Goal: Task Accomplishment & Management: Manage account settings

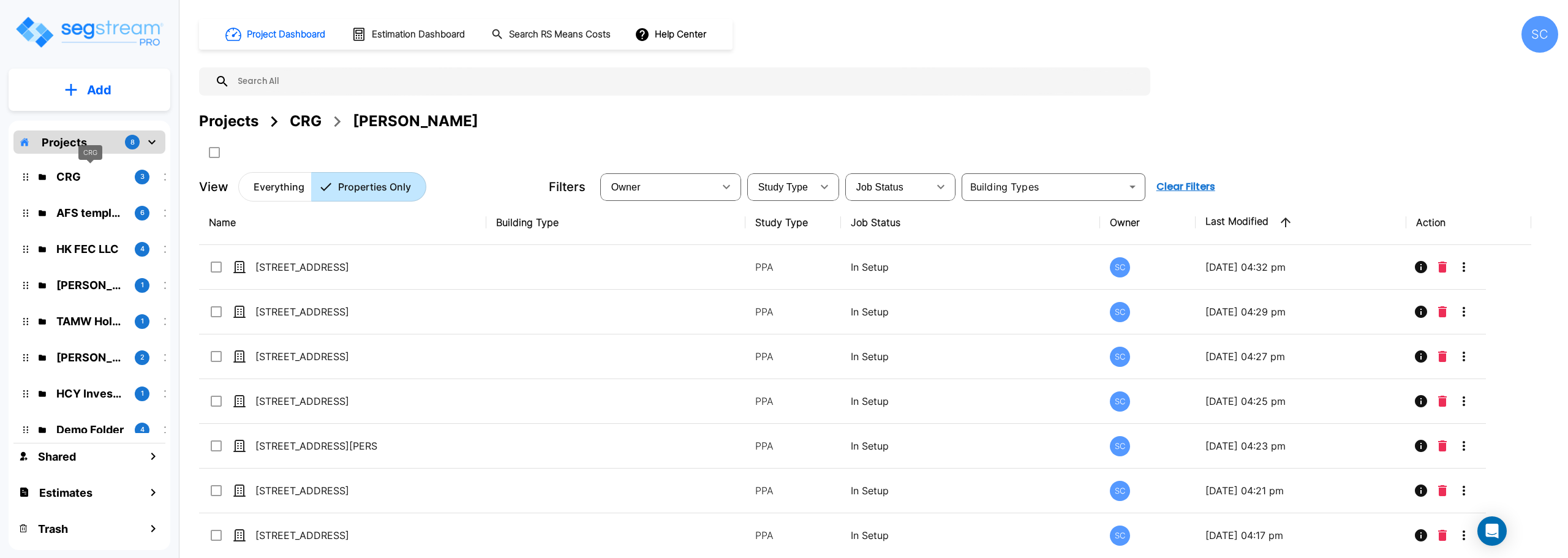
click at [68, 178] on p "CRG" at bounding box center [90, 177] width 69 height 17
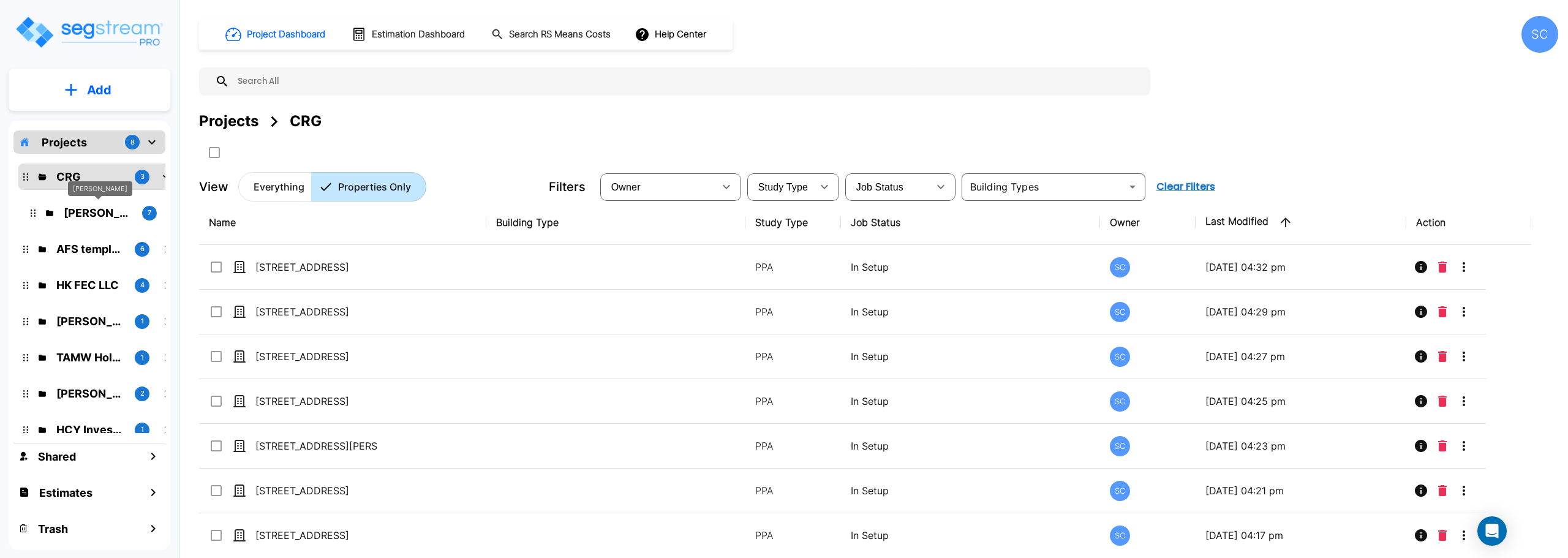
click at [98, 218] on p "Jordan Johnson" at bounding box center [98, 213] width 69 height 17
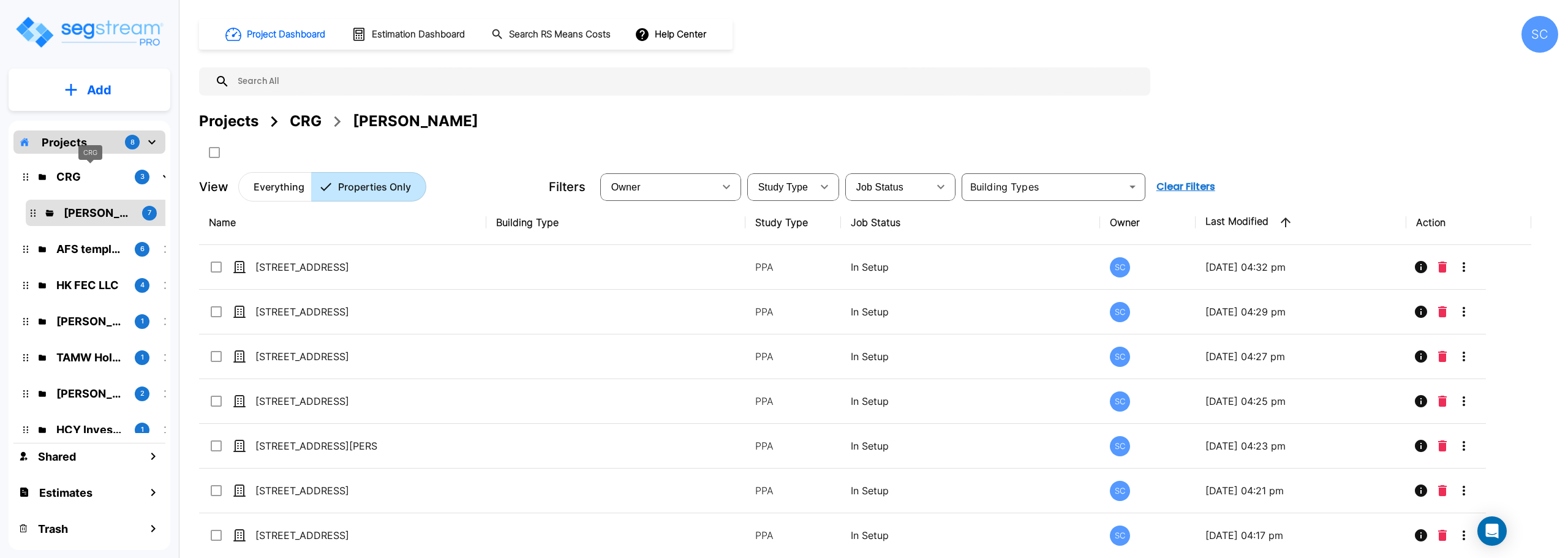
click at [68, 175] on p "CRG" at bounding box center [90, 177] width 69 height 17
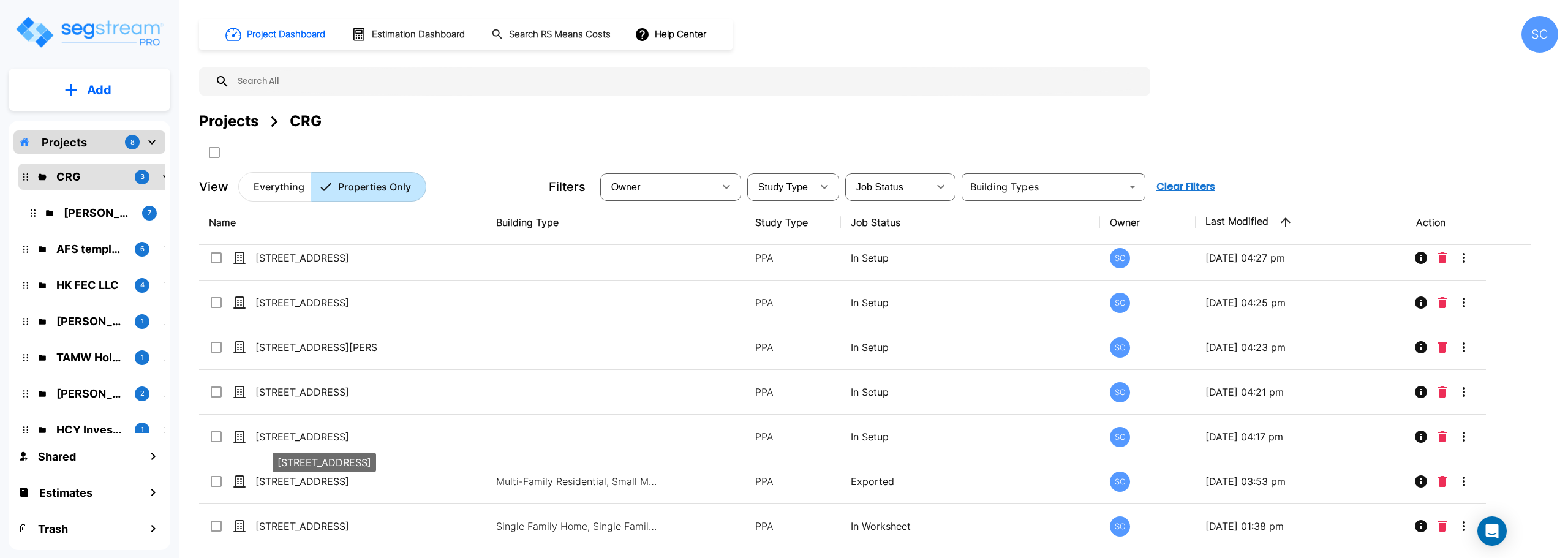
scroll to position [101, 0]
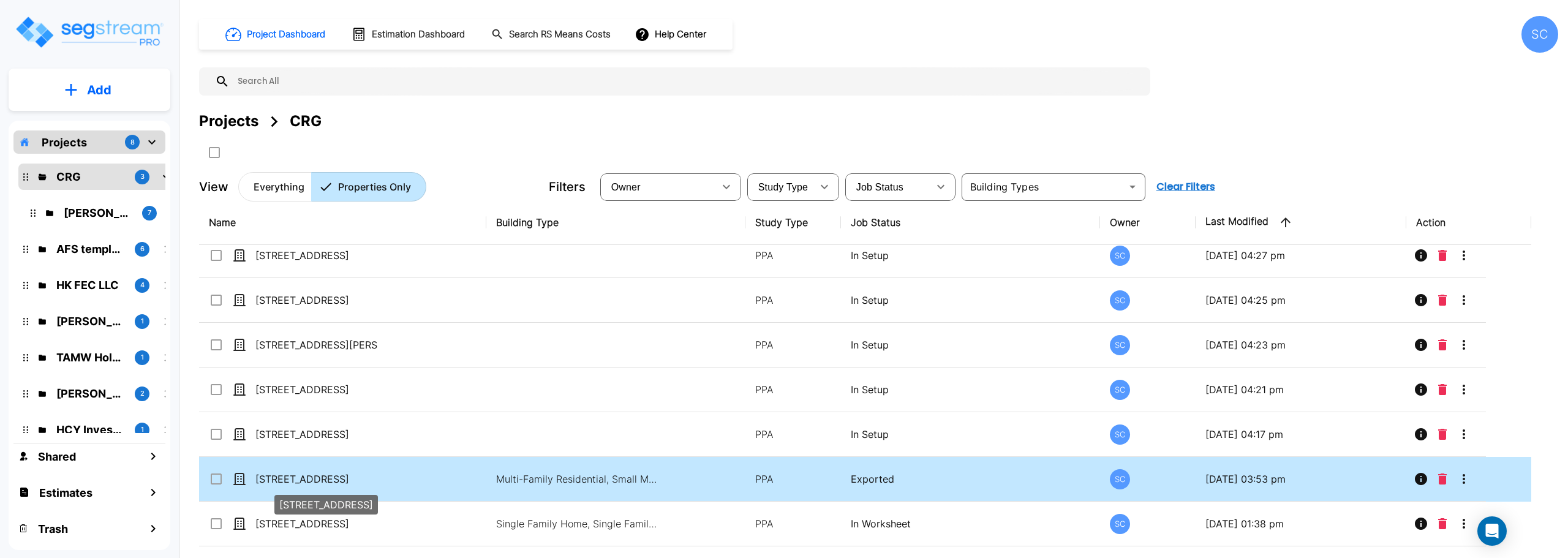
click at [274, 481] on p "222 Eagle Circle" at bounding box center [316, 479] width 122 height 15
checkbox input "true"
click at [274, 481] on p "222 Eagle Circle" at bounding box center [316, 479] width 122 height 15
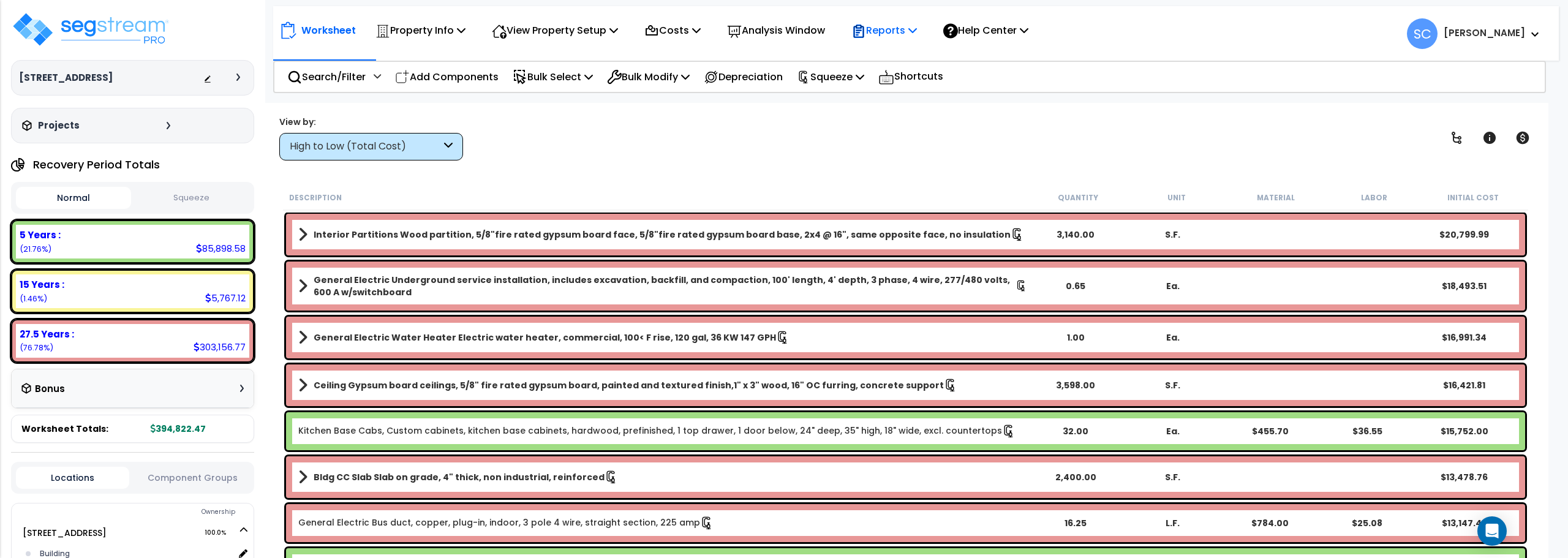
click at [889, 29] on p "Reports" at bounding box center [884, 30] width 66 height 17
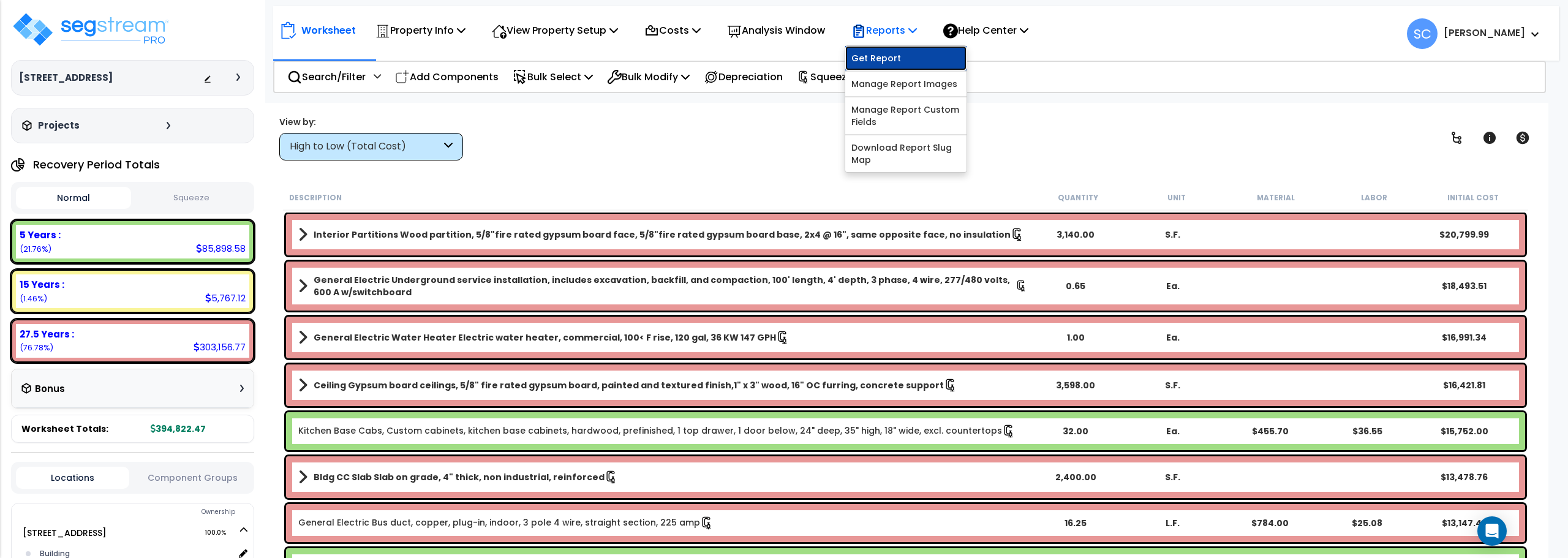
click at [896, 62] on link "Get Report" at bounding box center [906, 58] width 121 height 25
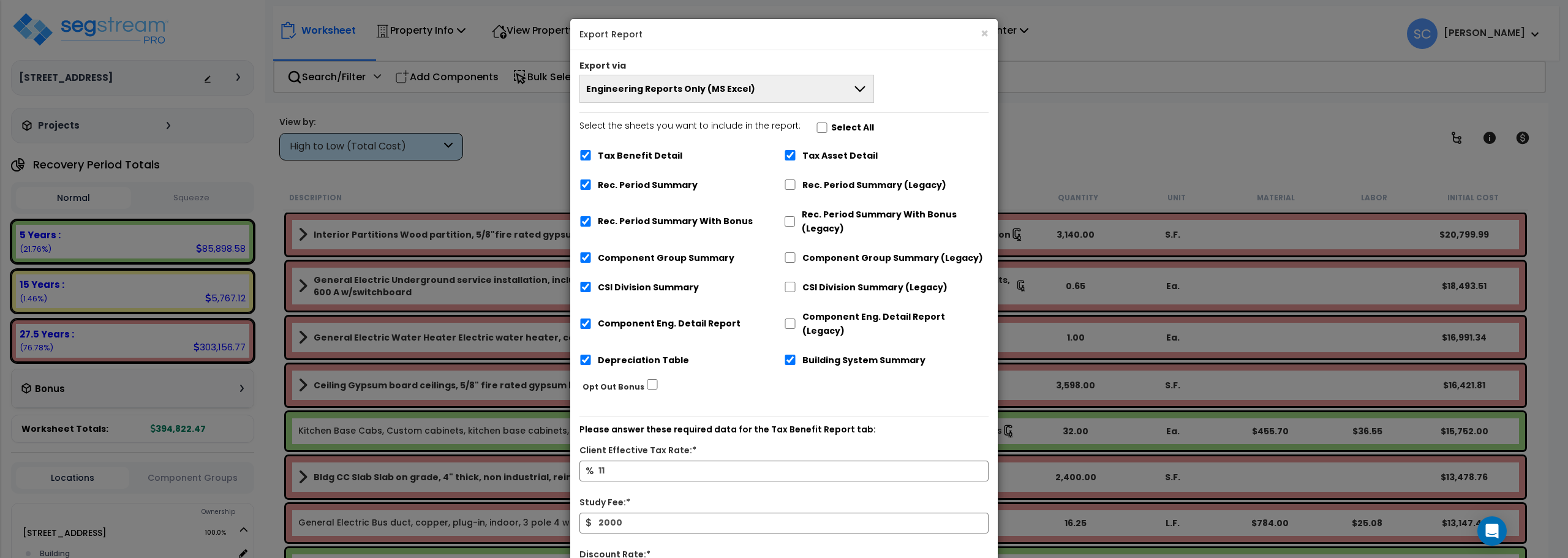
click at [862, 88] on icon at bounding box center [859, 89] width 15 height 15
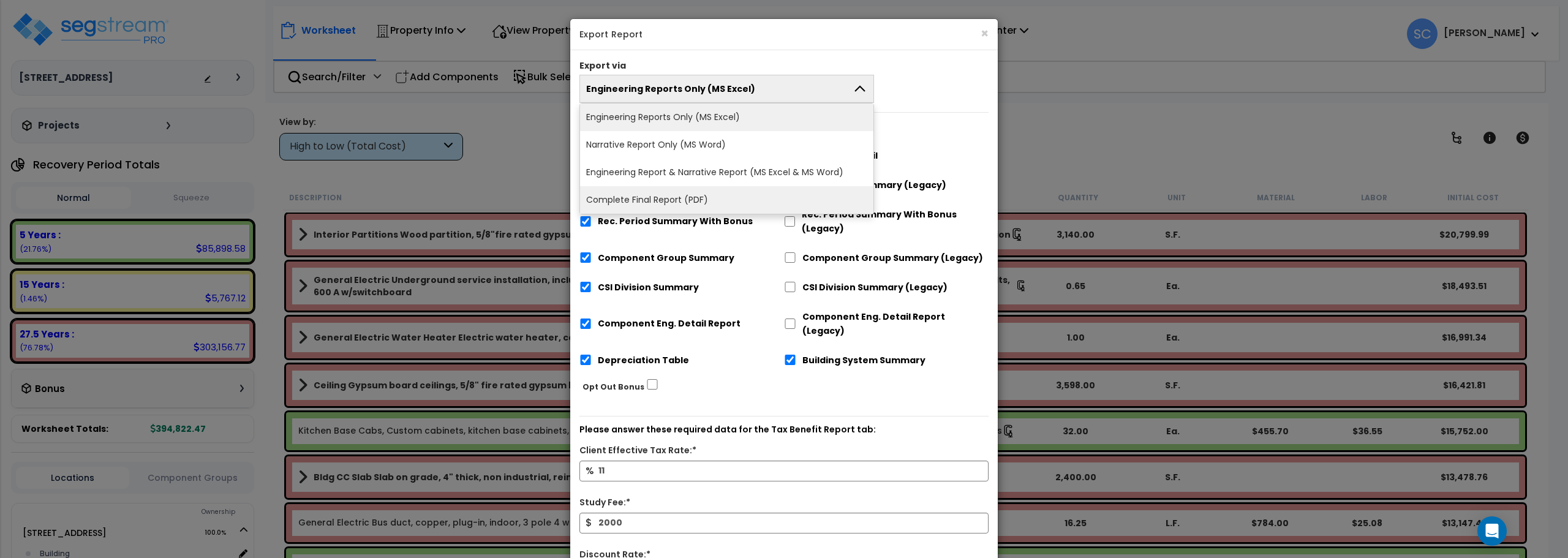
click at [806, 193] on li "Complete Final Report (PDF)" at bounding box center [726, 199] width 293 height 27
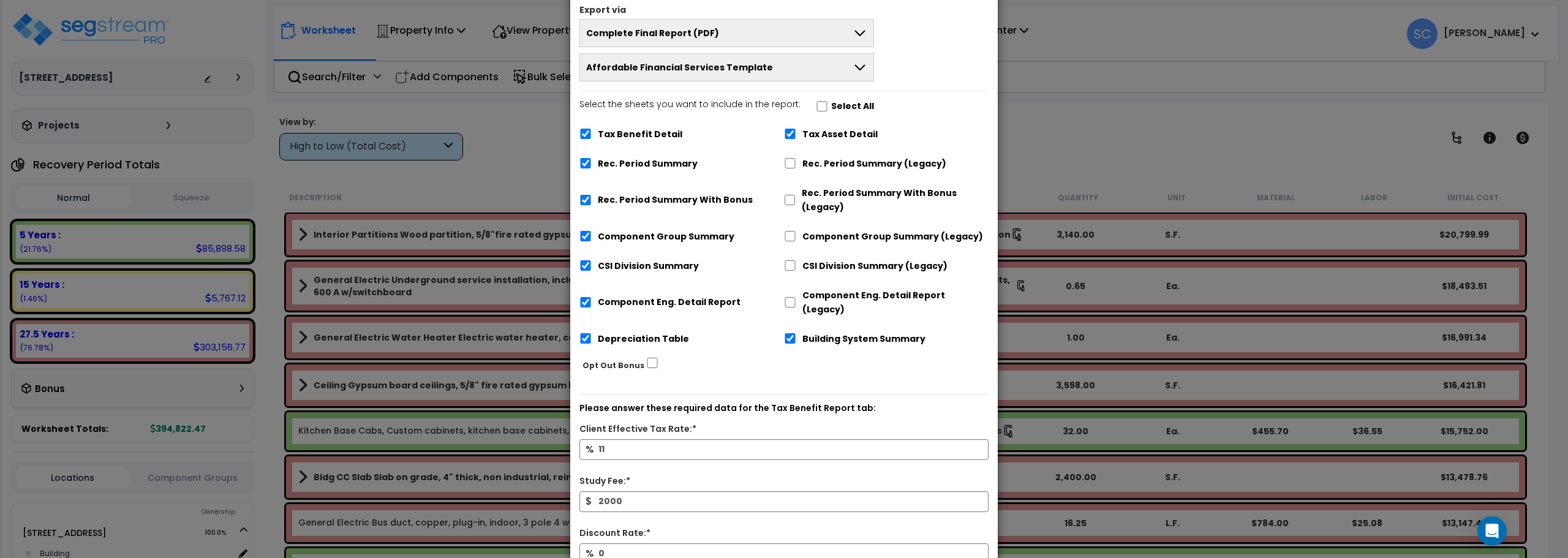
scroll to position [131, 0]
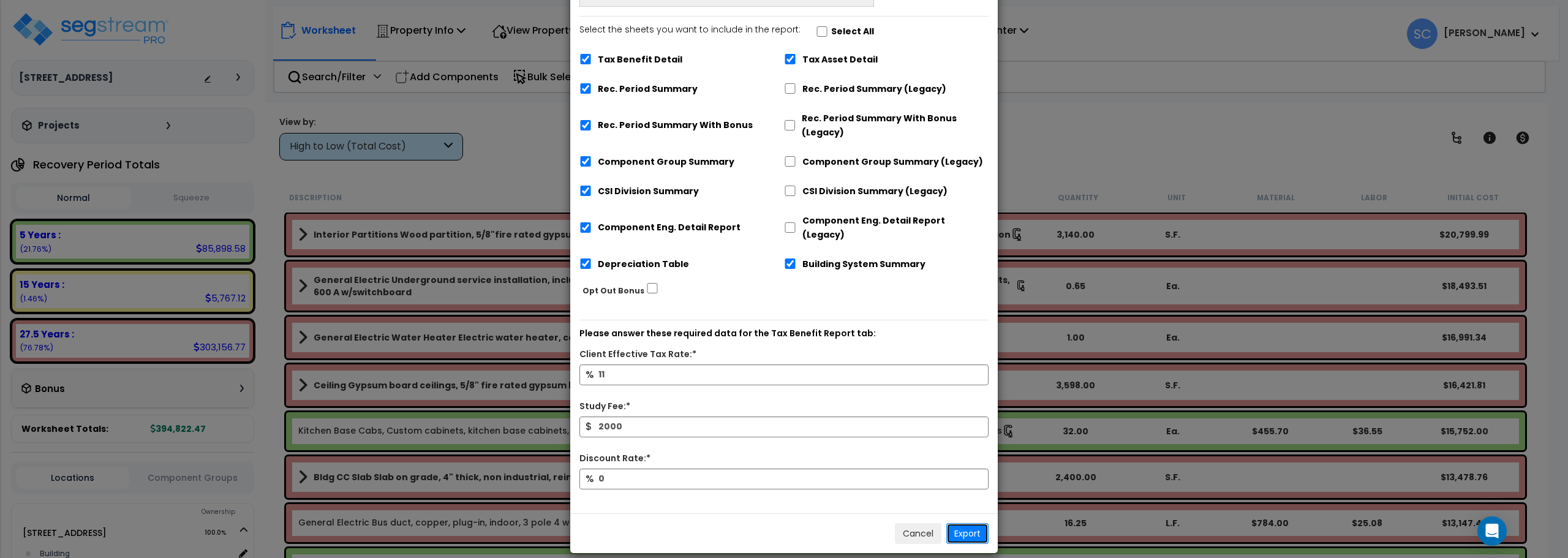
click at [957, 523] on button "Export" at bounding box center [967, 533] width 42 height 21
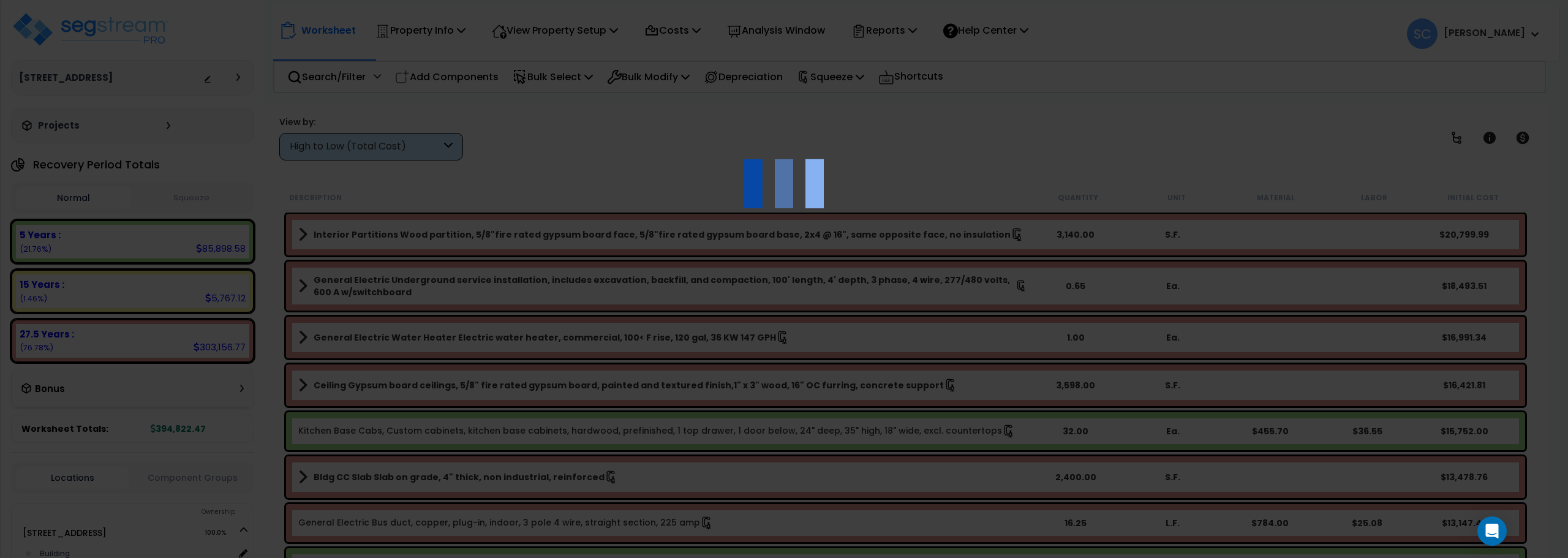
scroll to position [0, 0]
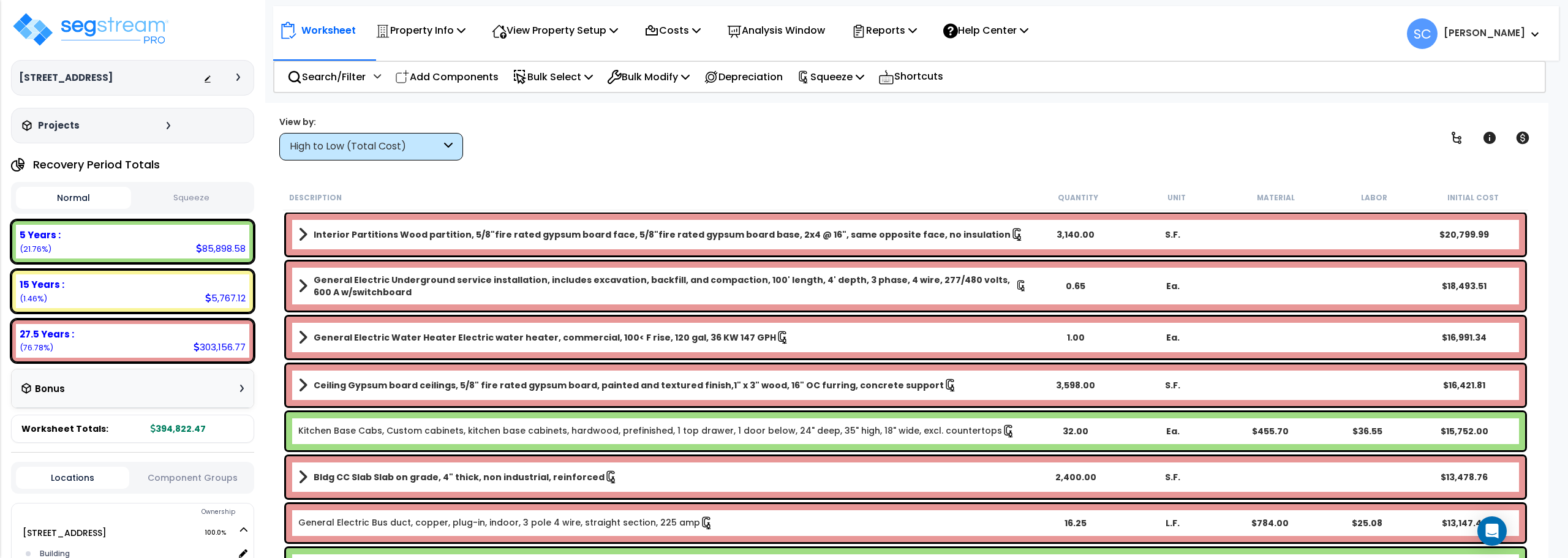
click at [1499, 33] on b "[PERSON_NAME]" at bounding box center [1484, 33] width 82 height 13
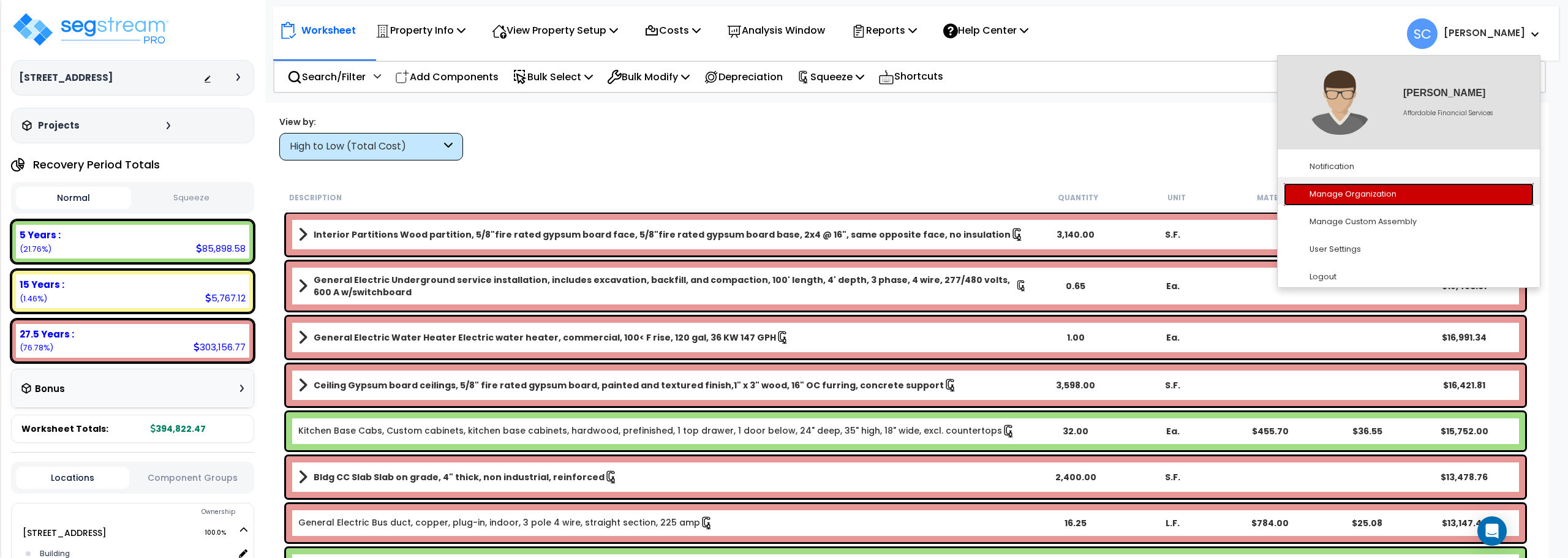
click at [1372, 193] on link "Manage Organization" at bounding box center [1408, 194] width 249 height 23
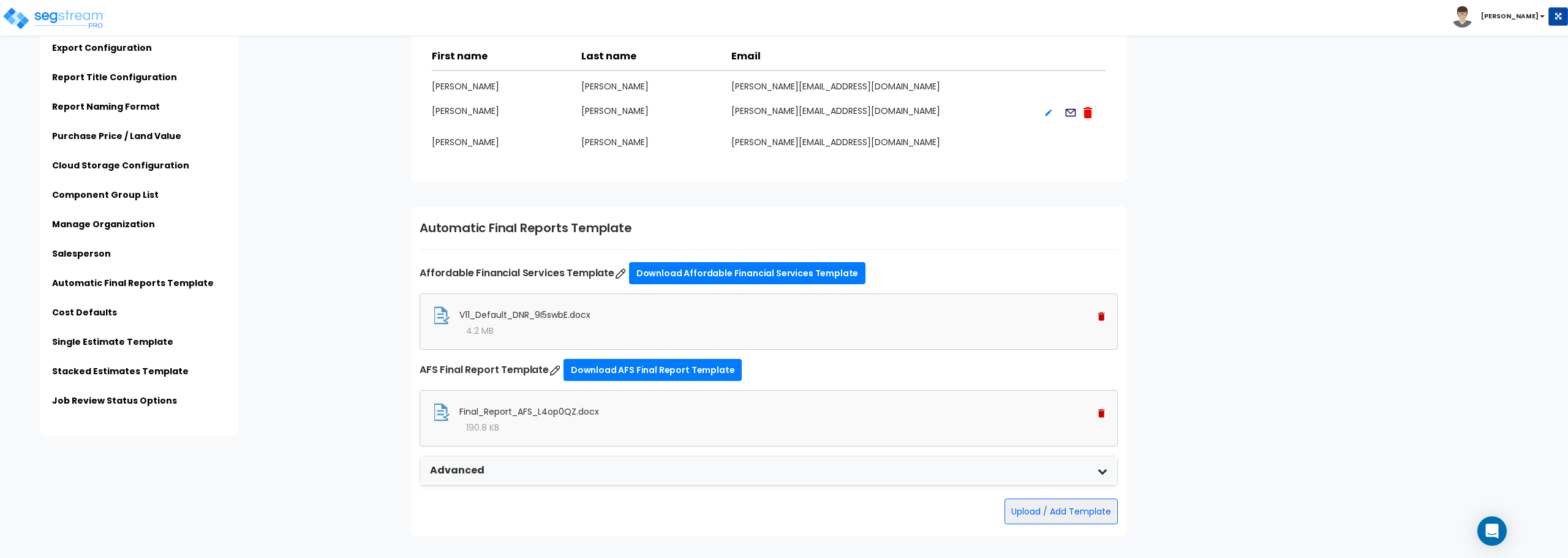
scroll to position [2328, 0]
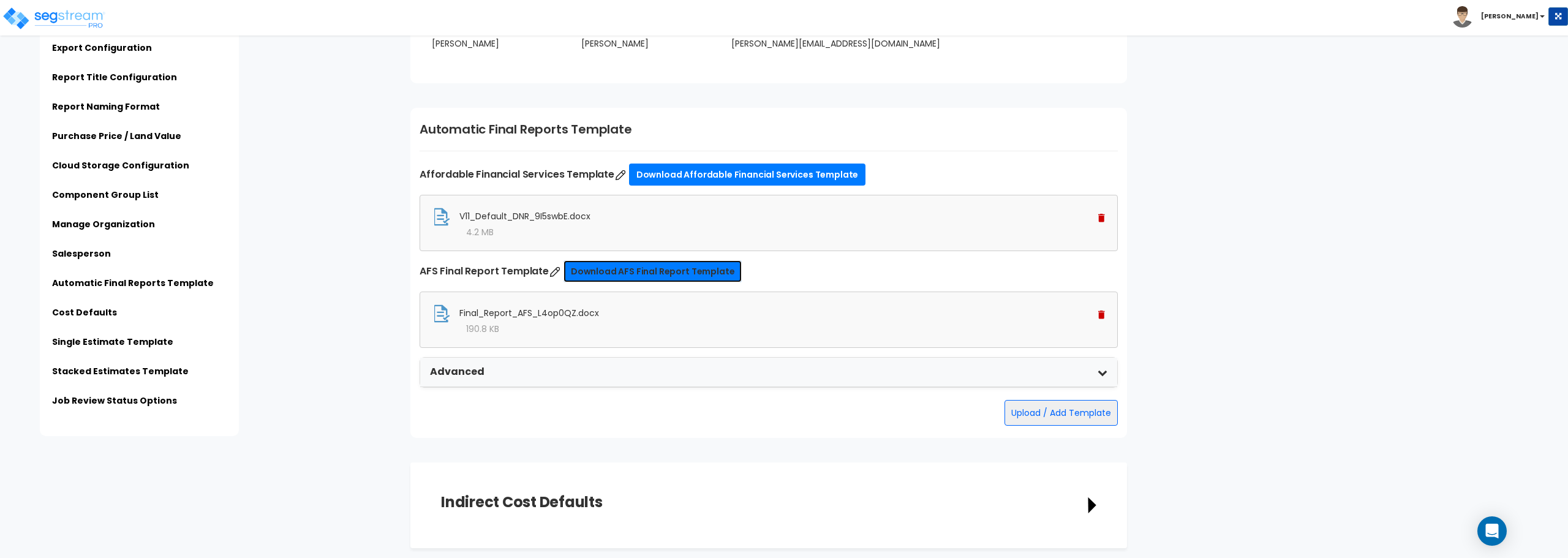
click at [679, 274] on link "Download AFS Final Report Template" at bounding box center [653, 271] width 179 height 22
click at [1102, 316] on img at bounding box center [1102, 315] width 7 height 9
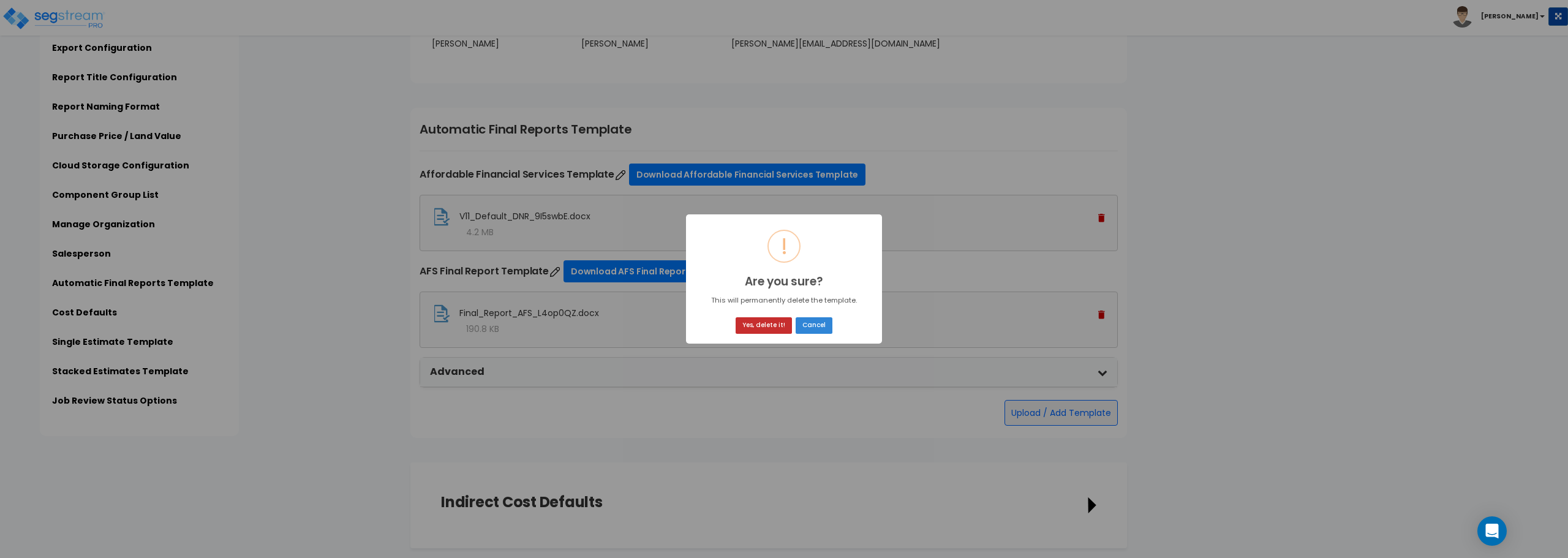
click at [767, 329] on button "Yes, delete it!" at bounding box center [763, 325] width 56 height 17
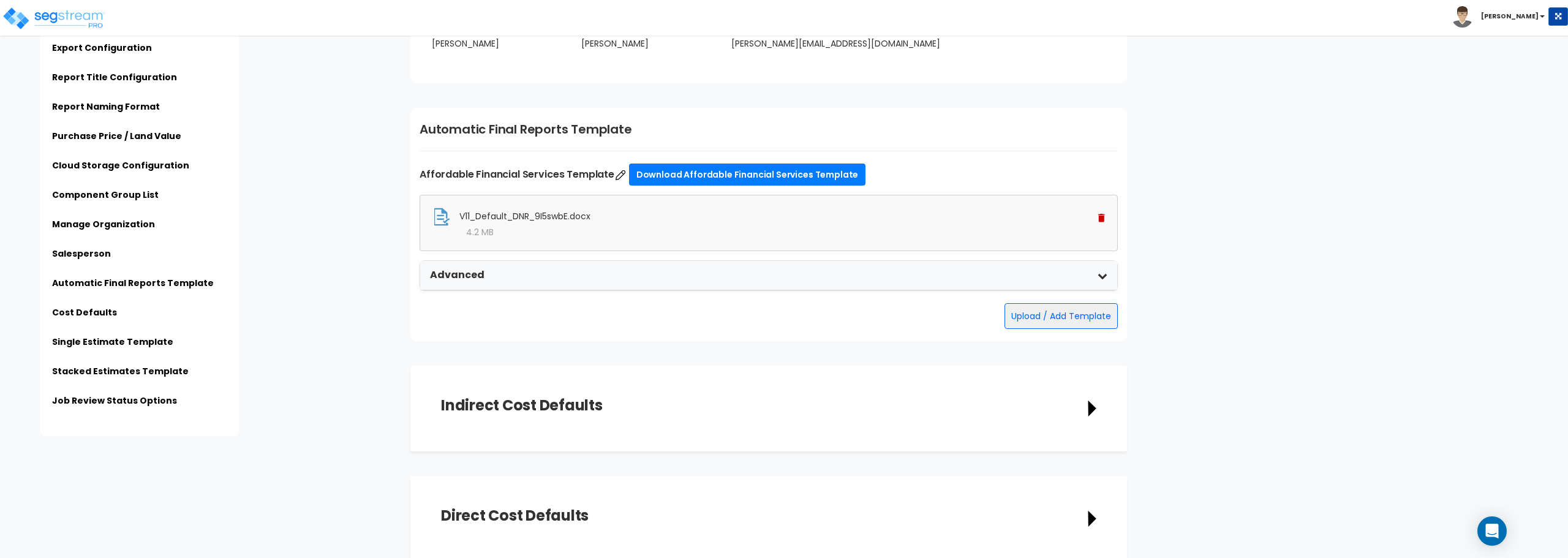
scroll to position [2389, 0]
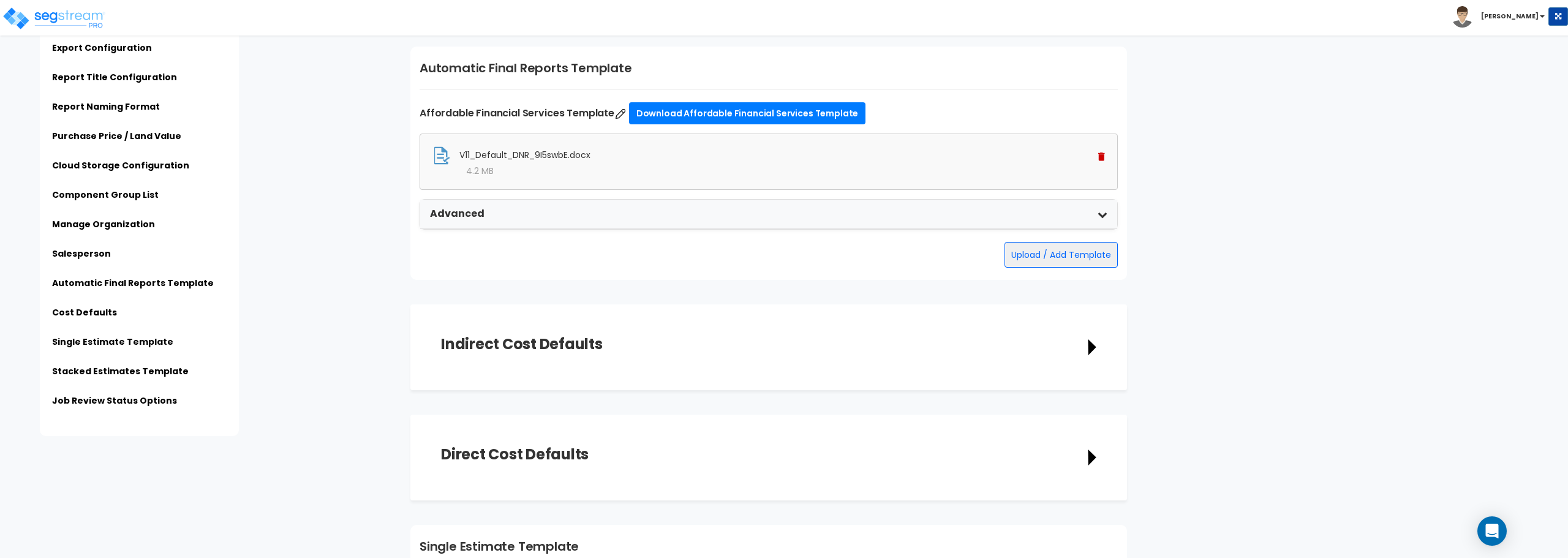
click at [915, 214] on div "Advanced" at bounding box center [768, 214] width 697 height 29
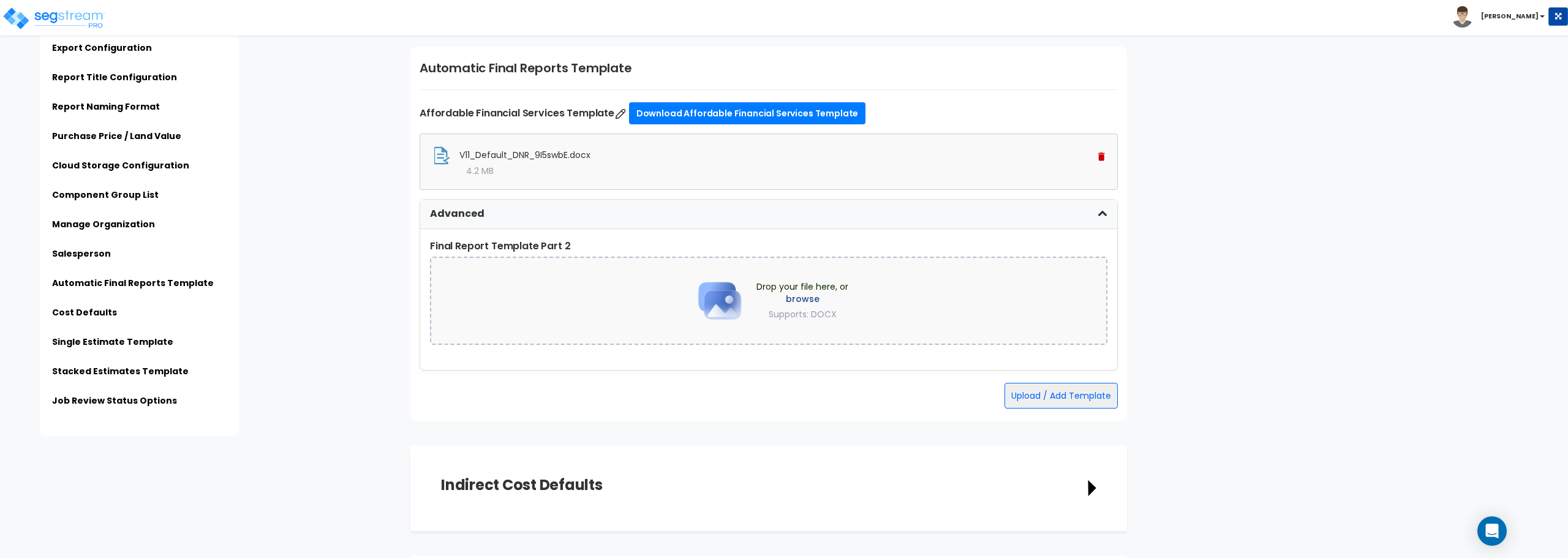
click at [760, 295] on label "browse" at bounding box center [802, 299] width 92 height 12
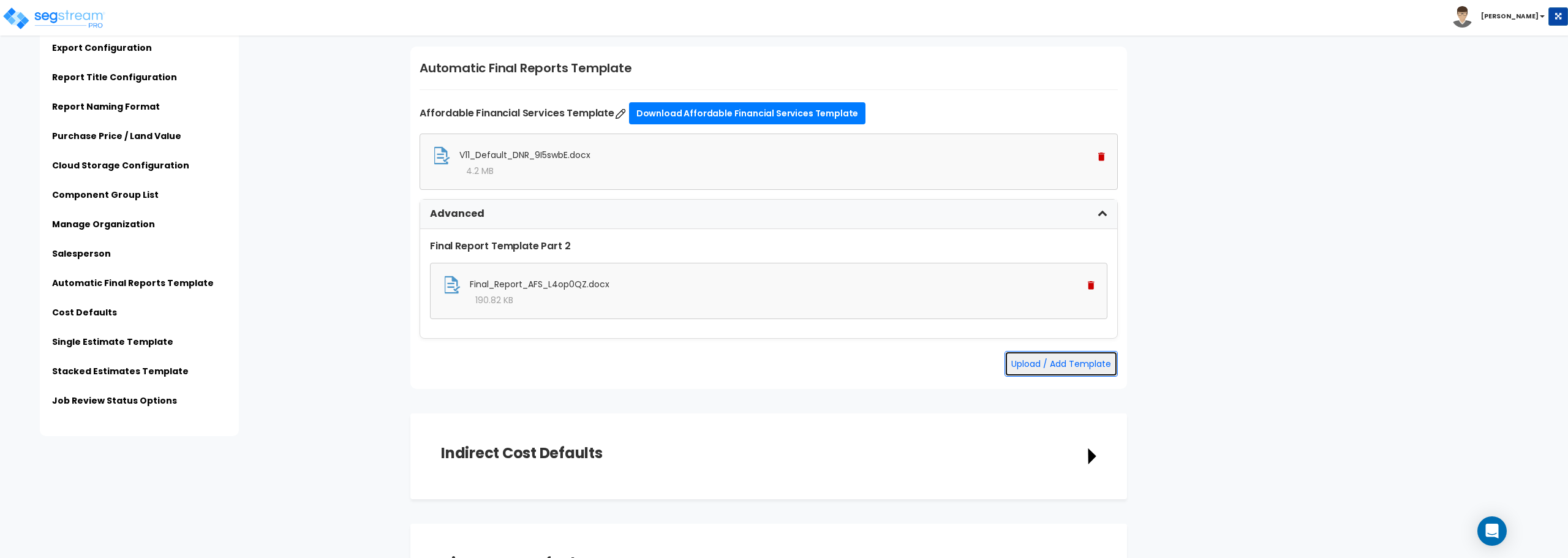
click at [1070, 360] on button "Upload / Add Template" at bounding box center [1060, 363] width 113 height 25
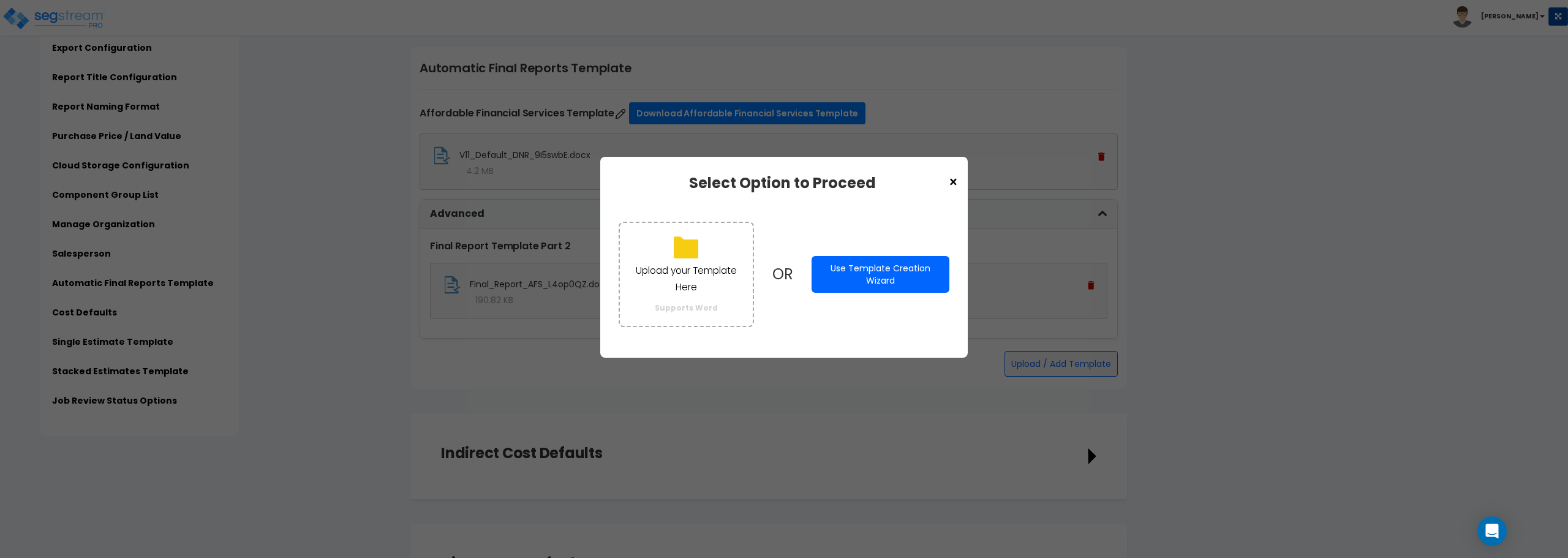
click at [954, 178] on span "×" at bounding box center [953, 183] width 11 height 21
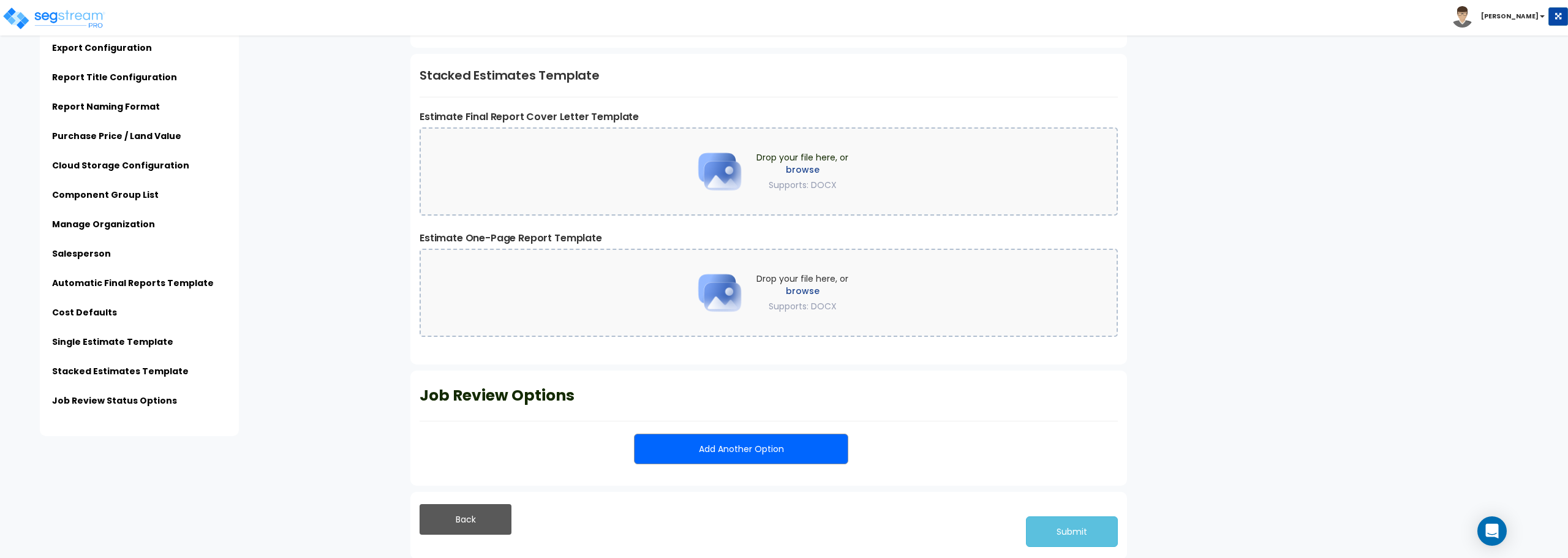
scroll to position [3173, 0]
